Goal: Transaction & Acquisition: Purchase product/service

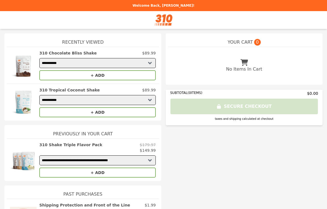
click at [72, 75] on button "+ ADD" at bounding box center [97, 75] width 116 height 10
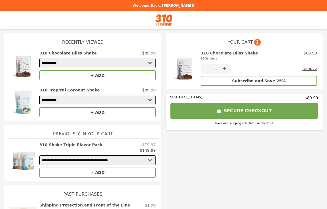
click at [216, 54] on h2 "310 Chocolate Bliss Shake 28 Servings" at bounding box center [229, 55] width 57 height 11
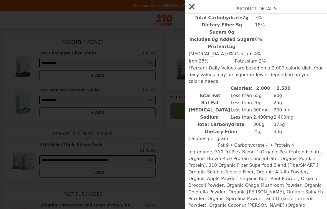
scroll to position [841, 0]
click at [194, 8] on icon "button" at bounding box center [191, 6] width 9 height 9
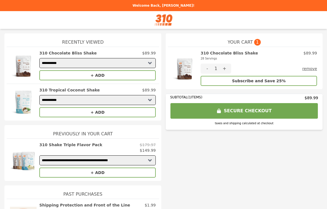
click at [227, 67] on button "+" at bounding box center [224, 69] width 13 height 10
click at [241, 44] on span "YOUR CART" at bounding box center [240, 42] width 25 height 7
click at [244, 38] on div "YOUR CART 2" at bounding box center [244, 39] width 153 height 13
